Goal: Check status: Check status

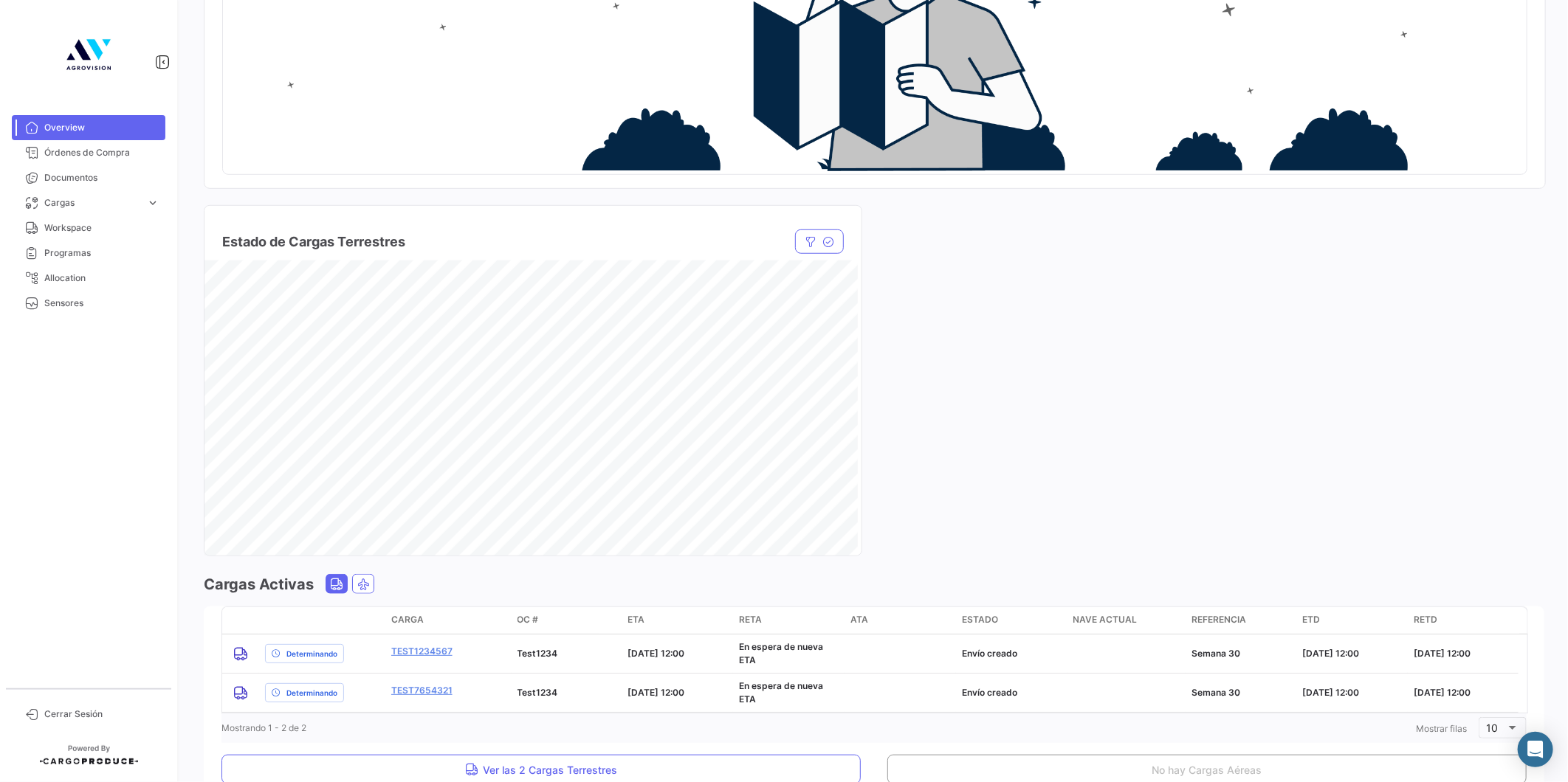
scroll to position [642, 0]
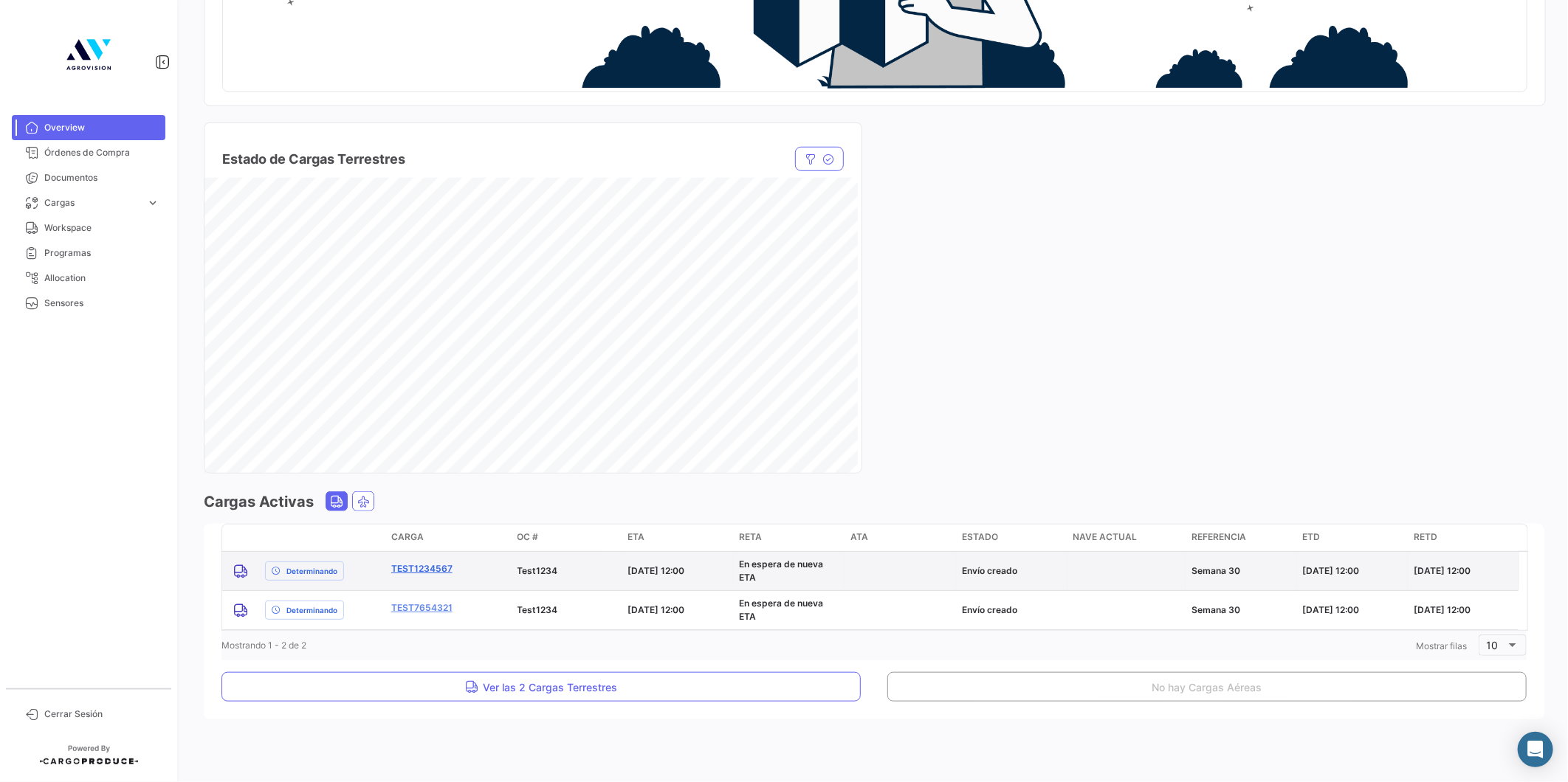
click at [423, 567] on link "test1234567" at bounding box center [422, 569] width 62 height 14
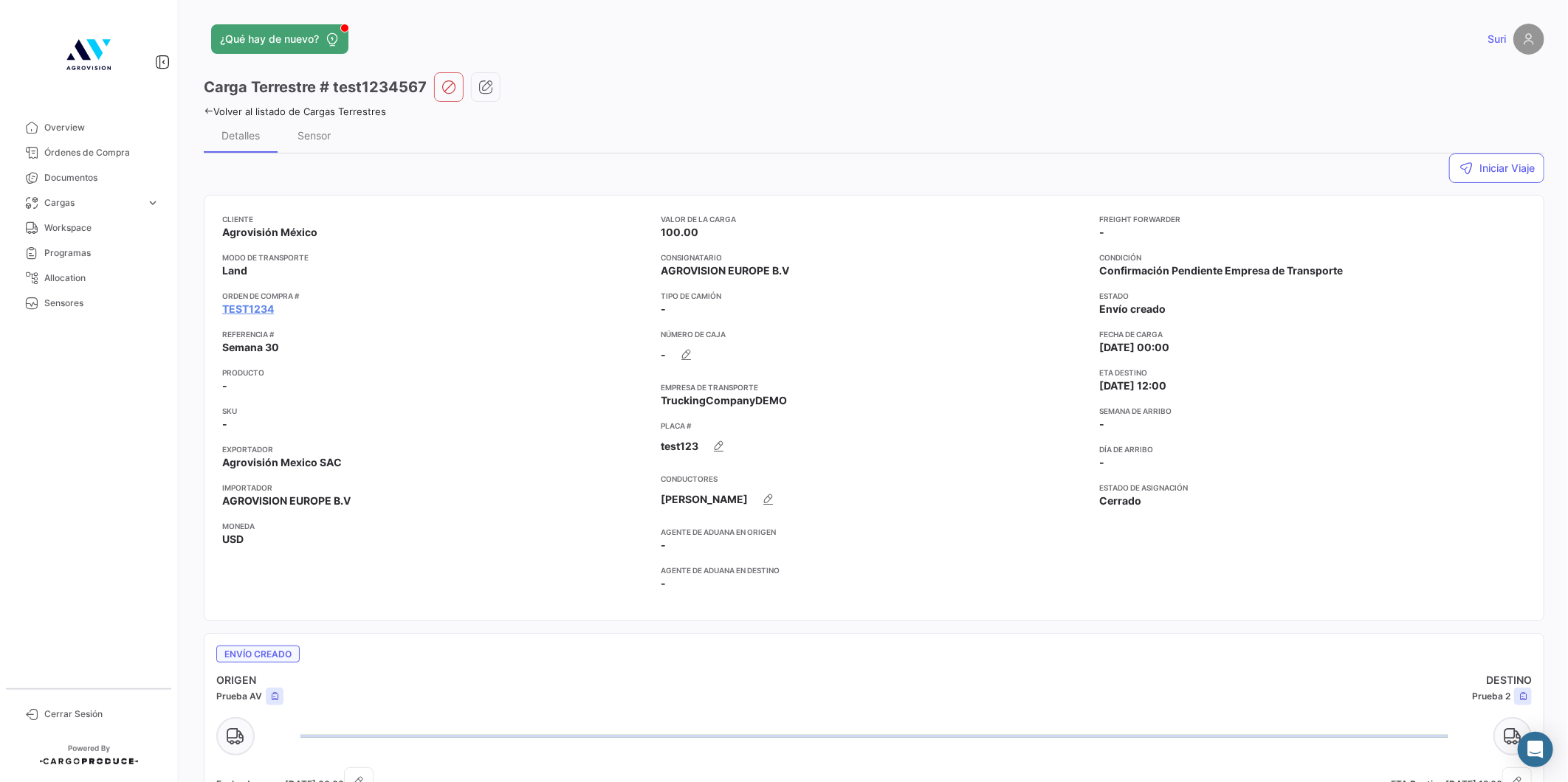
drag, startPoint x: 721, startPoint y: 396, endPoint x: 809, endPoint y: 397, distance: 88.0
click at [809, 397] on app-card-info-label "Empresa de Transporte TruckingCompanyDEMO" at bounding box center [874, 394] width 427 height 26
drag, startPoint x: 809, startPoint y: 397, endPoint x: 830, endPoint y: 421, distance: 31.9
click at [813, 405] on app-card-info-label "Empresa de Transporte TruckingCompanyDEMO" at bounding box center [874, 394] width 427 height 26
click at [89, 122] on span "Overview" at bounding box center [101, 128] width 115 height 14
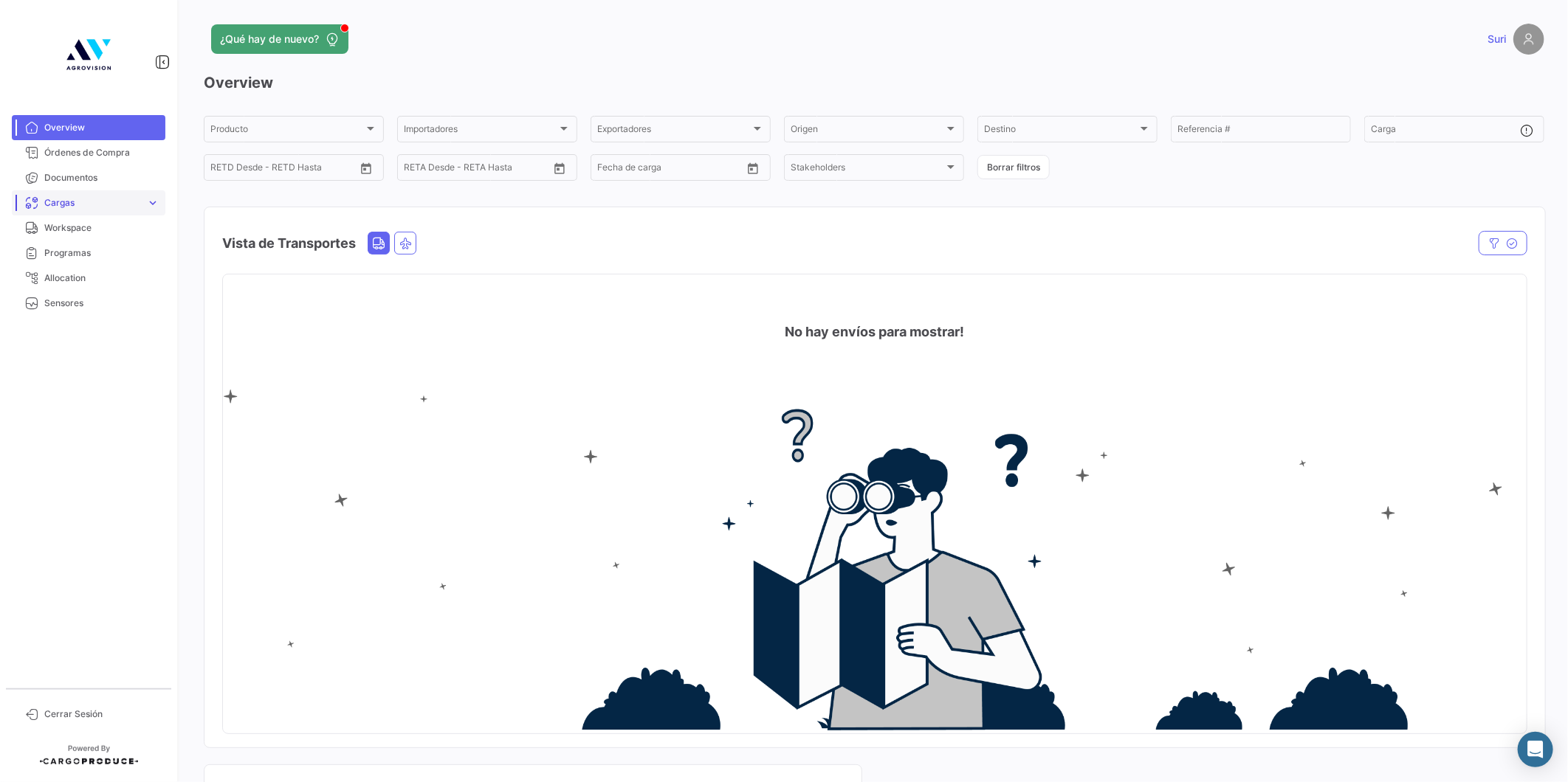
click at [124, 205] on span "Cargas" at bounding box center [92, 203] width 96 height 14
click at [114, 256] on link "Cargas Terrestres" at bounding box center [98, 258] width 133 height 22
